Goal: Task Accomplishment & Management: Use online tool/utility

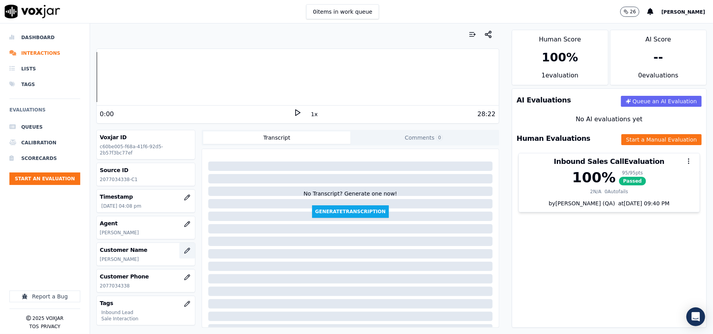
click at [184, 252] on icon "button" at bounding box center [186, 250] width 5 height 5
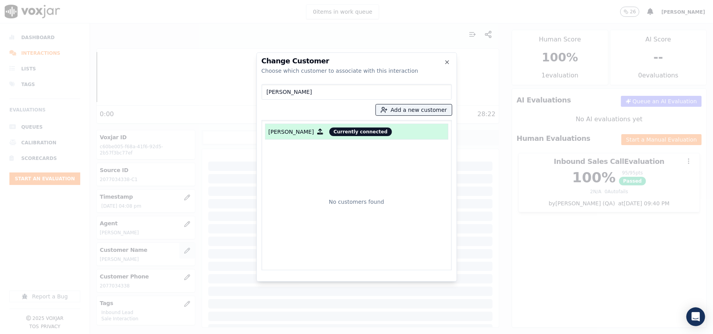
click at [175, 252] on div at bounding box center [356, 167] width 713 height 334
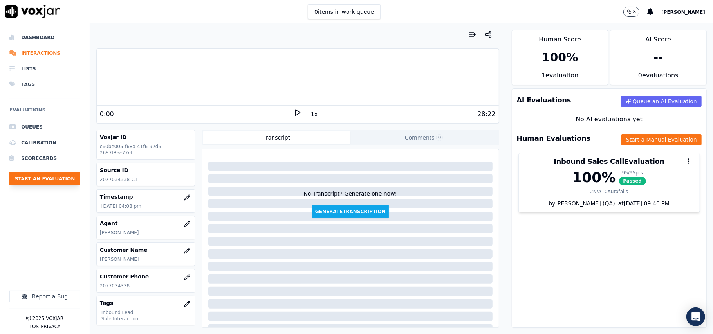
click at [63, 180] on button "Start an Evaluation" at bounding box center [44, 179] width 71 height 13
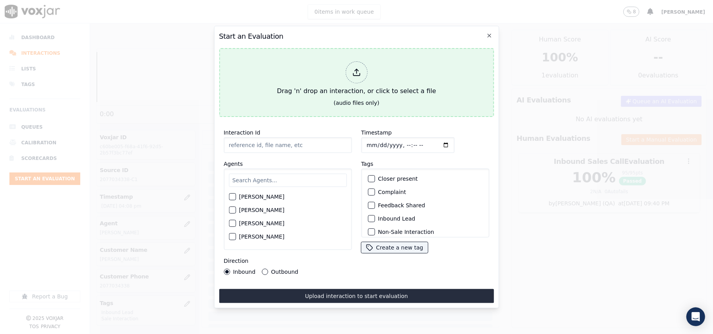
click at [330, 74] on div "Drag 'n' drop an interaction, or click to select a file" at bounding box center [356, 78] width 165 height 41
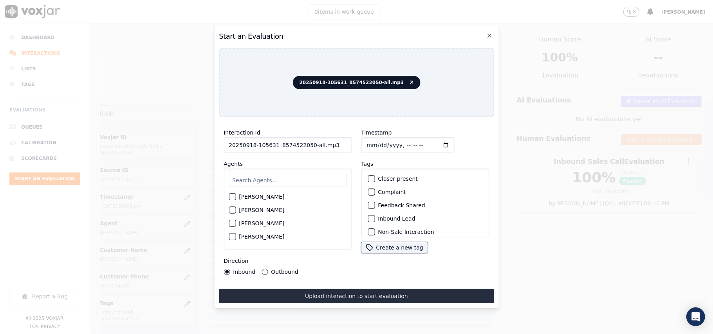
drag, startPoint x: 296, startPoint y: 141, endPoint x: 307, endPoint y: 143, distance: 11.1
click at [307, 143] on input "20250918-105631_8574522050-all.mp3" at bounding box center [288, 145] width 128 height 16
type input "20250918-105631_8574522050-C1"
click at [377, 142] on input "Timestamp" at bounding box center [407, 145] width 93 height 16
type input "[DATE]T16:59"
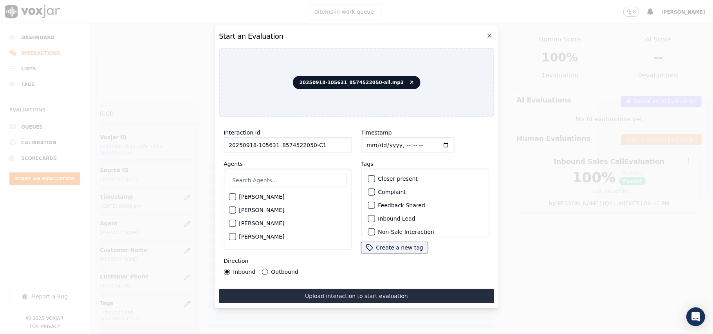
click at [275, 174] on input "text" at bounding box center [288, 180] width 118 height 13
type input "ja"
click at [231, 222] on div "button" at bounding box center [231, 224] width 5 height 5
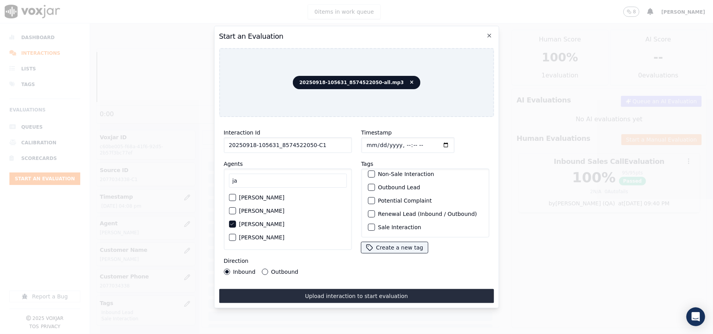
scroll to position [68, 0]
click at [380, 225] on label "Sale Interaction" at bounding box center [399, 227] width 43 height 5
click at [375, 224] on button "Sale Interaction" at bounding box center [371, 227] width 7 height 7
click at [373, 181] on div "Outbound Lead" at bounding box center [424, 187] width 121 height 13
click at [370, 184] on button "Outbound Lead" at bounding box center [371, 187] width 7 height 7
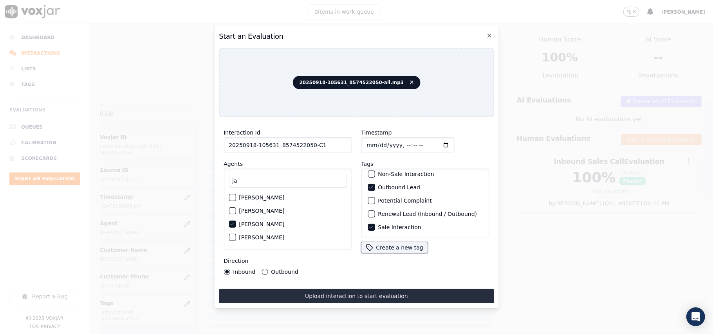
click at [271, 269] on label "Outbound" at bounding box center [284, 271] width 27 height 5
click at [268, 269] on button "Outbound" at bounding box center [264, 272] width 6 height 6
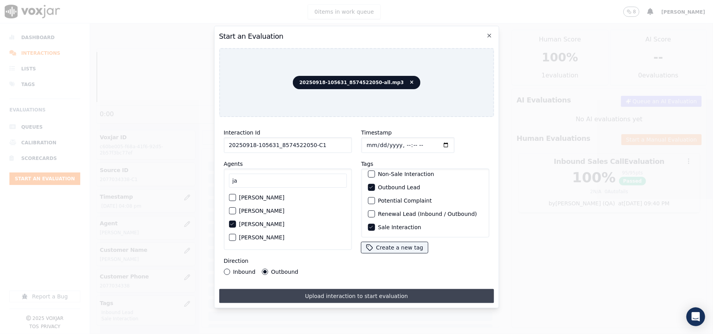
click at [310, 289] on button "Upload interaction to start evaluation" at bounding box center [356, 296] width 275 height 14
